Goal: Transaction & Acquisition: Book appointment/travel/reservation

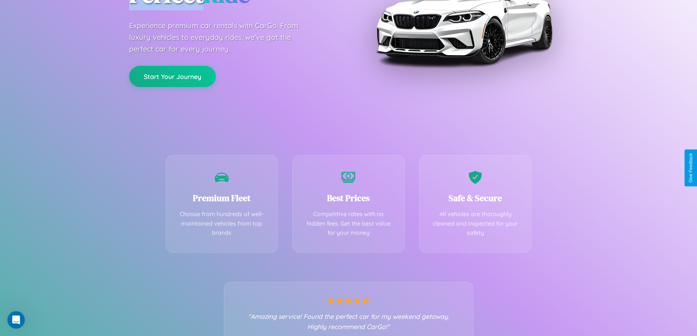
scroll to position [144, 0]
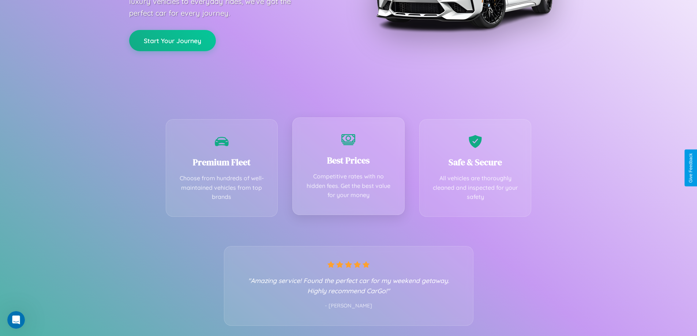
click at [348, 168] on div "Best Prices Competitive rates with no hidden fees. Get the best value for your …" at bounding box center [348, 166] width 112 height 98
click at [172, 40] on button "Start Your Journey" at bounding box center [172, 39] width 87 height 21
click at [172, 39] on button "Start Your Journey" at bounding box center [172, 39] width 87 height 21
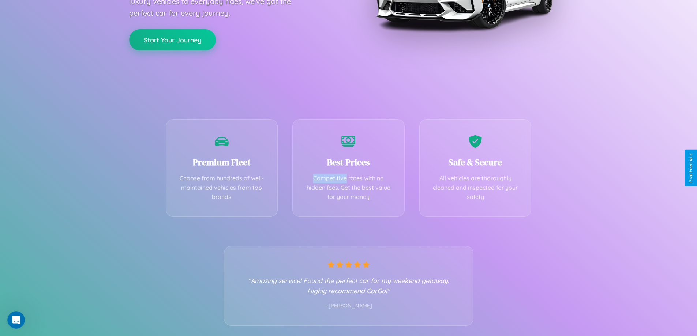
click at [172, 39] on button "Start Your Journey" at bounding box center [172, 39] width 87 height 21
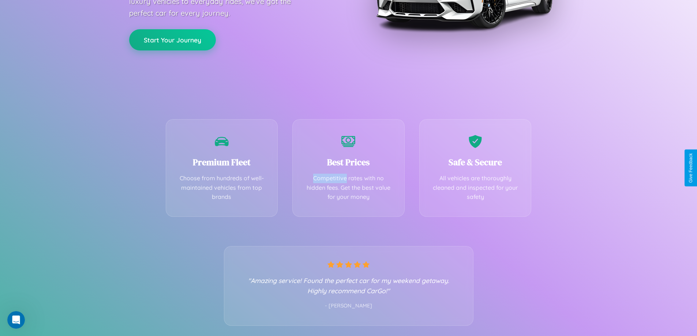
click at [172, 39] on button "Start Your Journey" at bounding box center [172, 39] width 87 height 21
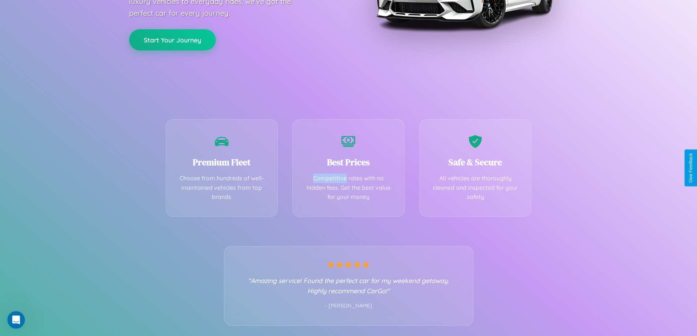
click at [172, 39] on button "Start Your Journey" at bounding box center [172, 39] width 87 height 21
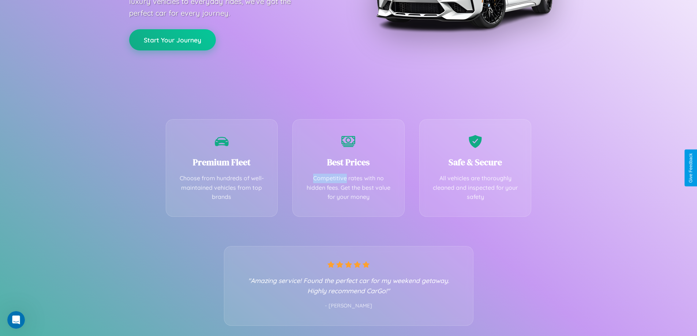
click at [172, 39] on button "Start Your Journey" at bounding box center [172, 39] width 87 height 21
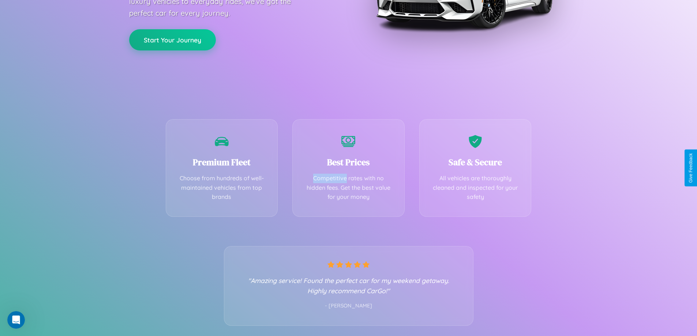
click at [172, 39] on button "Start Your Journey" at bounding box center [172, 39] width 87 height 21
